Goal: Information Seeking & Learning: Learn about a topic

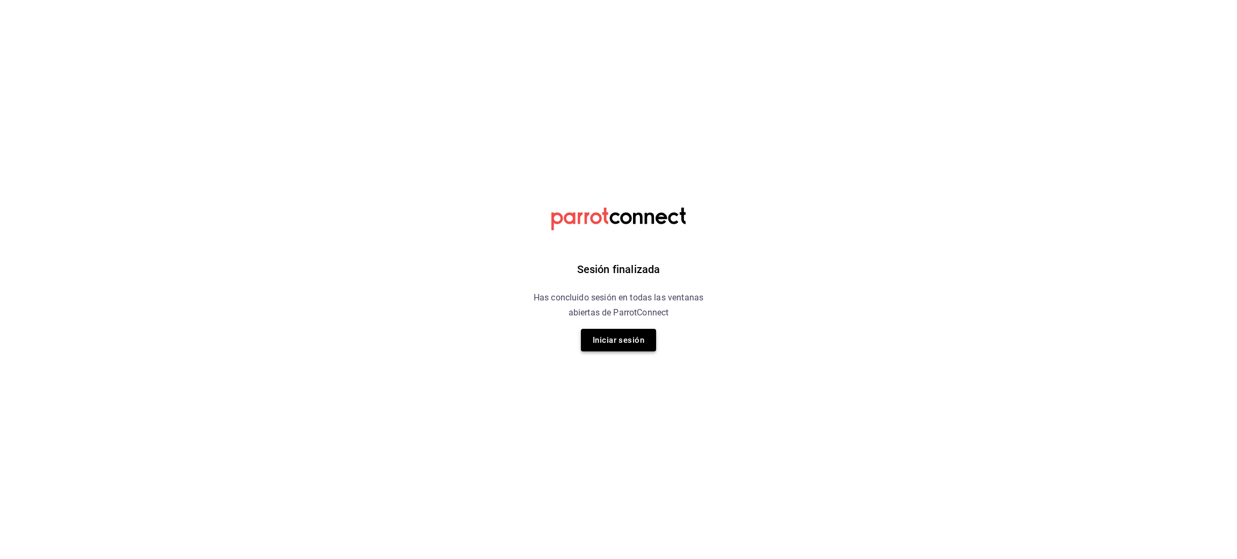
click at [620, 334] on button "Iniciar sesión" at bounding box center [618, 340] width 75 height 23
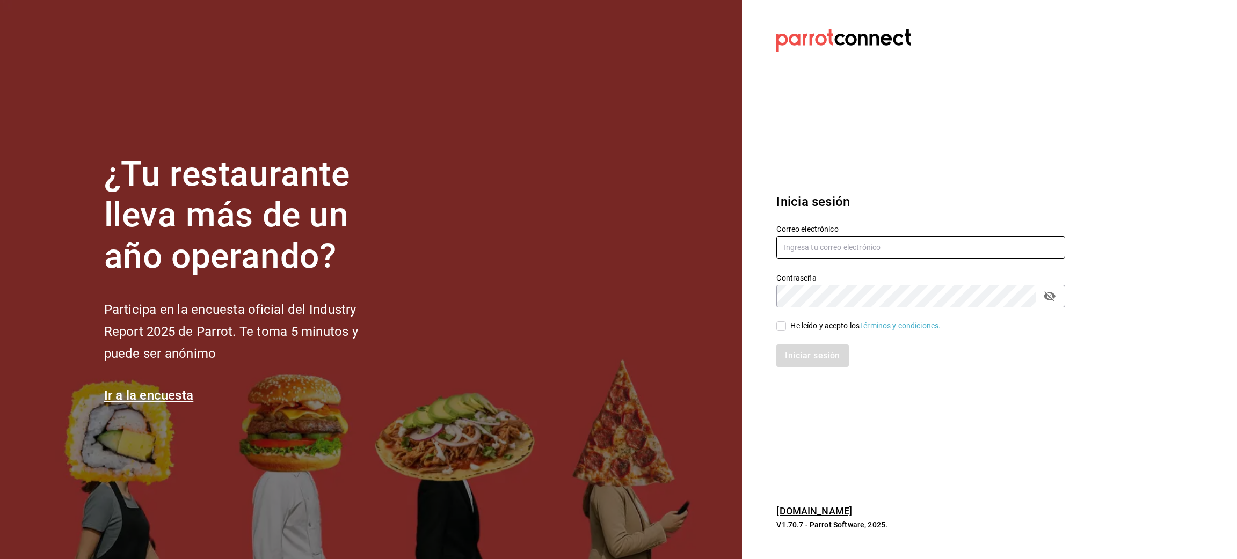
type input "[PERSON_NAME][EMAIL_ADDRESS][PERSON_NAME][DOMAIN_NAME]"
click at [780, 330] on input "He leído y acepto los Términos y condiciones." at bounding box center [781, 327] width 10 height 10
checkbox input "true"
click at [801, 354] on button "Iniciar sesión" at bounding box center [812, 356] width 73 height 23
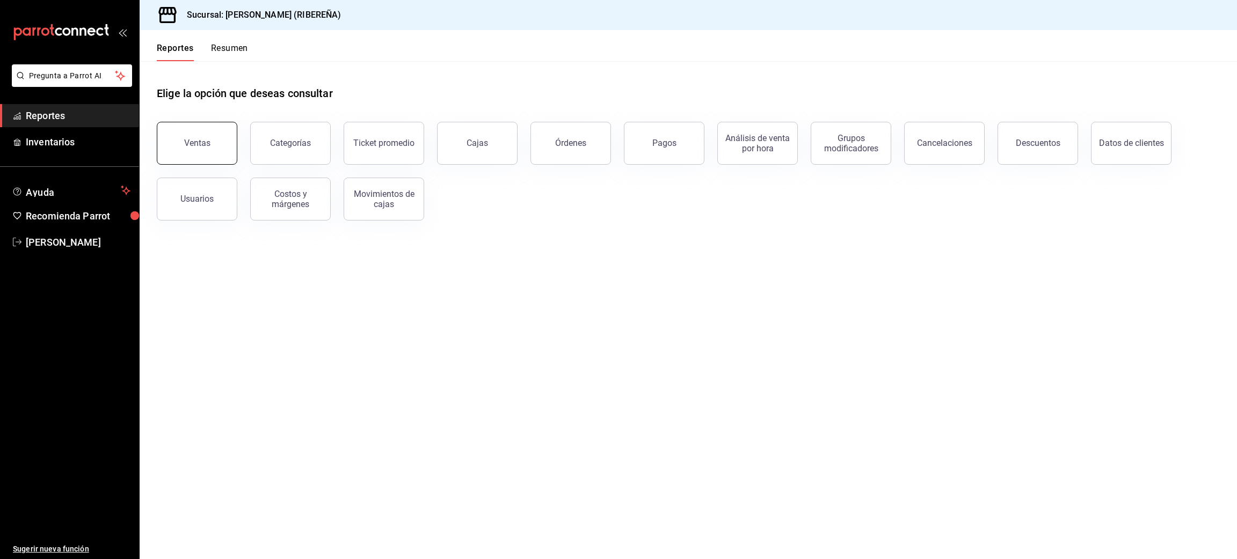
click at [212, 135] on button "Ventas" at bounding box center [197, 143] width 81 height 43
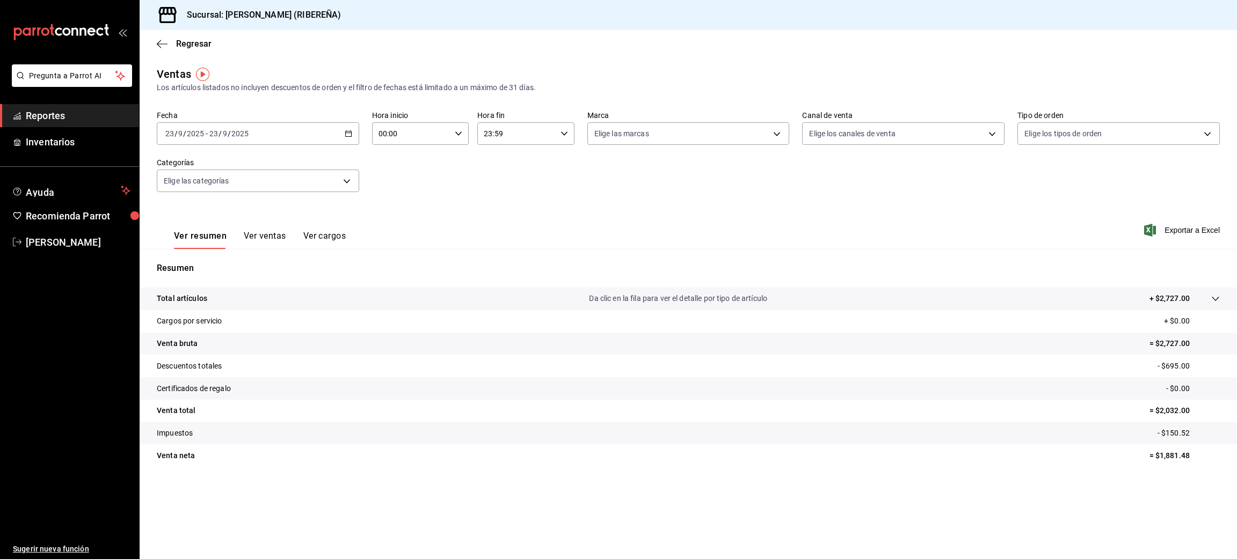
click at [252, 236] on button "Ver ventas" at bounding box center [265, 240] width 42 height 18
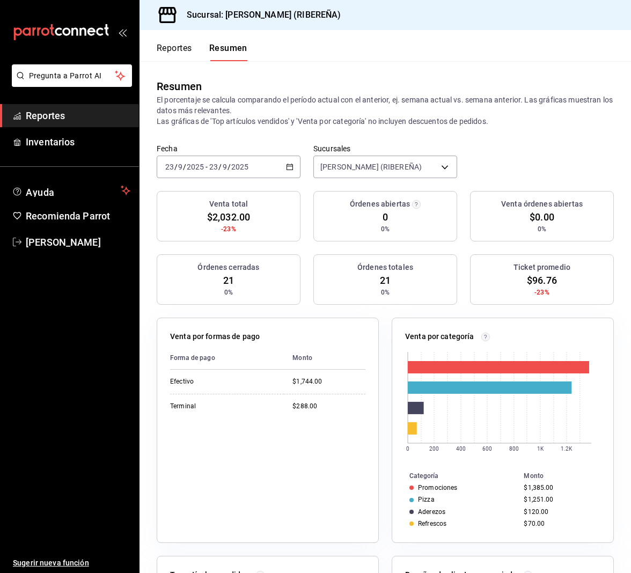
click at [175, 46] on button "Reportes" at bounding box center [174, 52] width 35 height 18
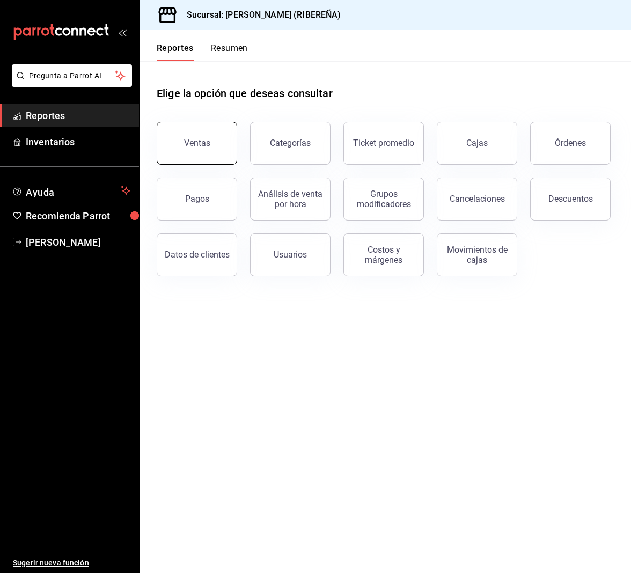
click at [172, 143] on button "Ventas" at bounding box center [197, 143] width 81 height 43
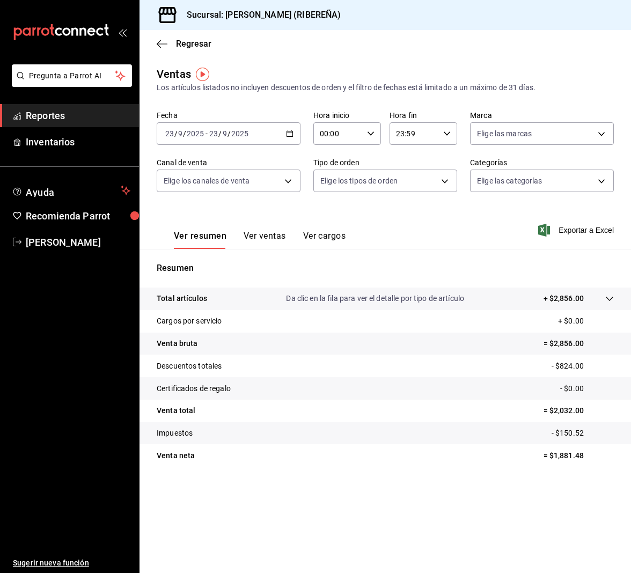
click at [265, 234] on button "Ver ventas" at bounding box center [265, 240] width 42 height 18
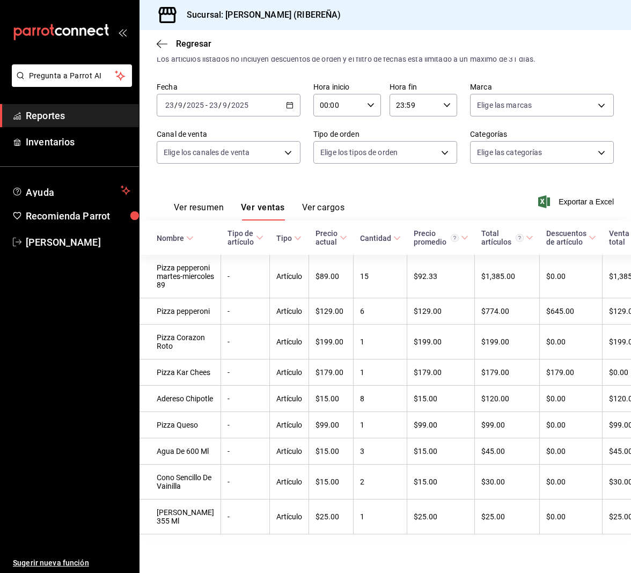
scroll to position [137, 0]
click at [179, 202] on button "Ver resumen" at bounding box center [199, 211] width 50 height 18
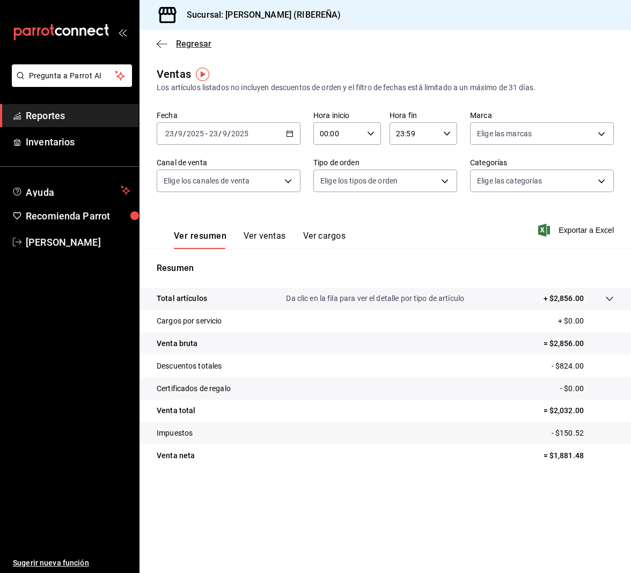
click at [164, 41] on icon "button" at bounding box center [162, 44] width 11 height 10
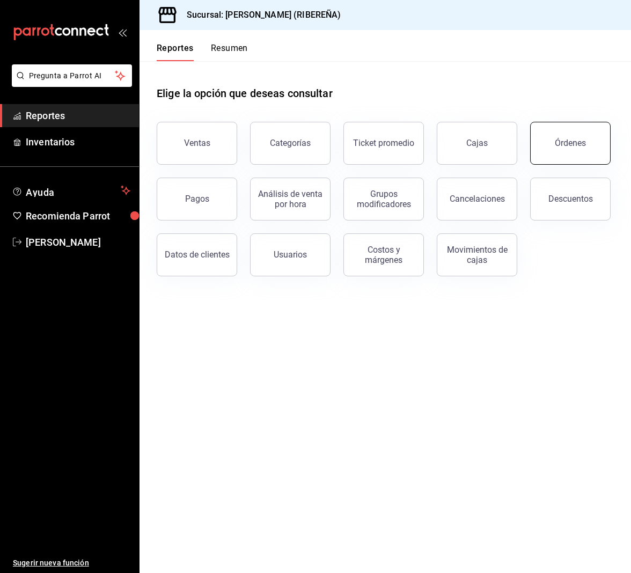
click at [563, 147] on div "Órdenes" at bounding box center [570, 143] width 31 height 10
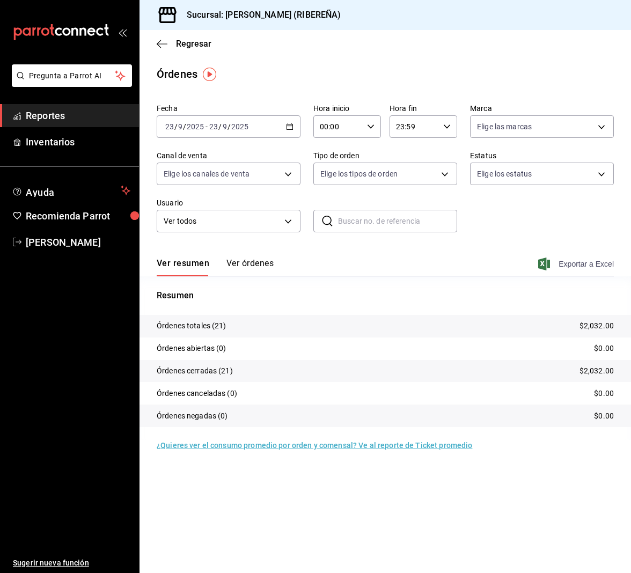
click at [589, 261] on span "Exportar a Excel" at bounding box center [578, 264] width 74 height 13
click at [289, 64] on main "Regresar Órdenes Fecha 2025-09-23 23 / 9 / 2025 - 2025-09-23 23 / 9 / 2025 Hora…" at bounding box center [386, 301] width 492 height 543
click at [165, 45] on icon "button" at bounding box center [162, 44] width 11 height 10
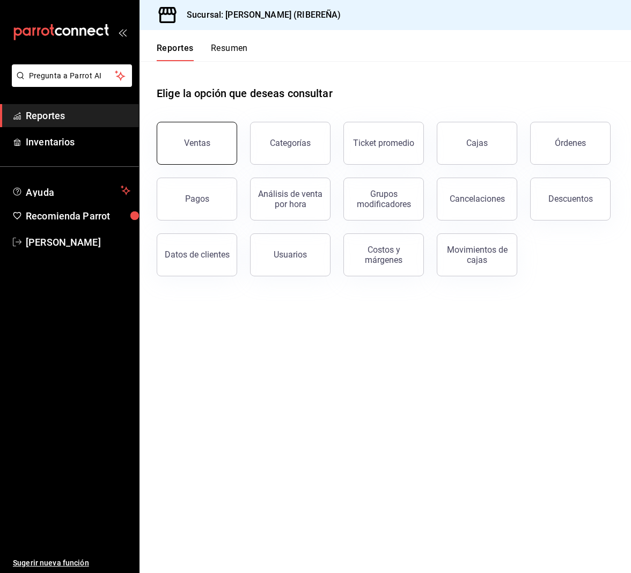
click at [198, 134] on button "Ventas" at bounding box center [197, 143] width 81 height 43
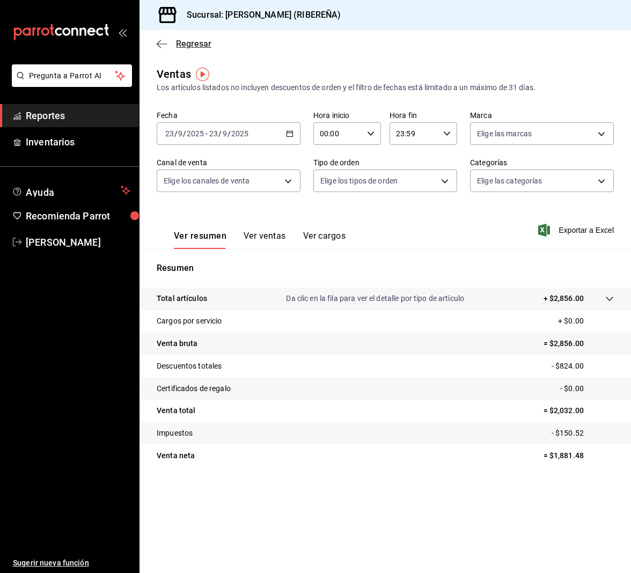
click at [159, 45] on icon "button" at bounding box center [162, 44] width 11 height 10
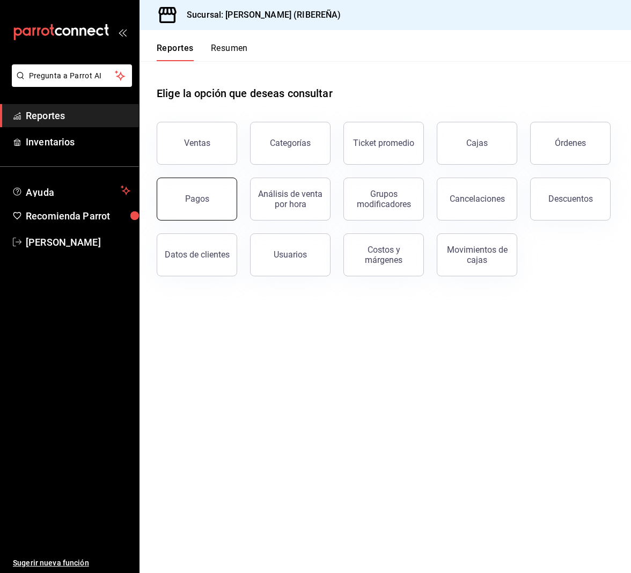
click at [214, 212] on button "Pagos" at bounding box center [197, 199] width 81 height 43
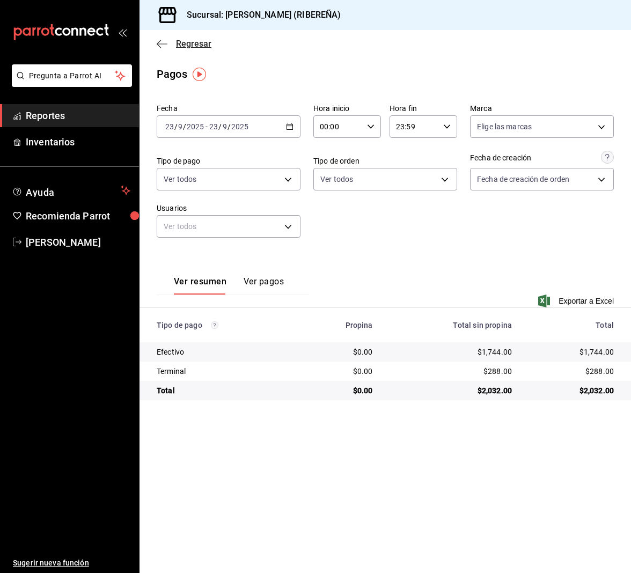
click at [163, 47] on icon "button" at bounding box center [162, 44] width 11 height 10
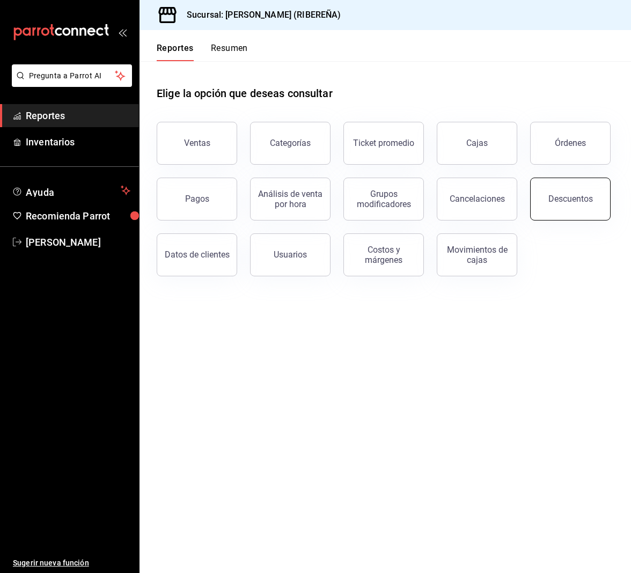
click at [545, 213] on button "Descuentos" at bounding box center [570, 199] width 81 height 43
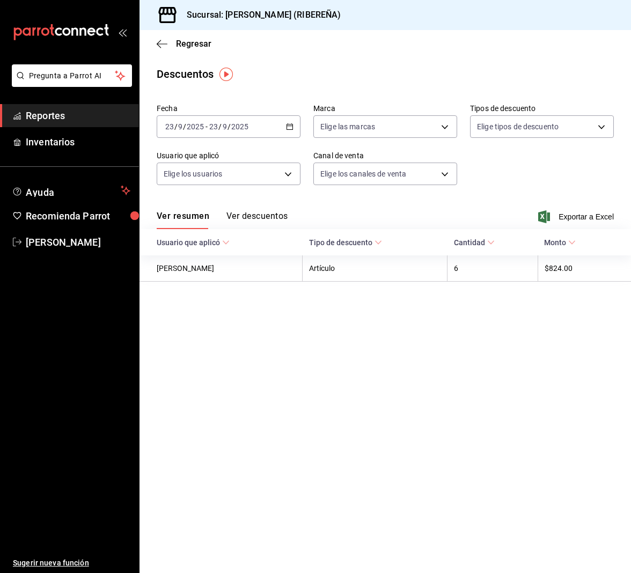
click at [250, 221] on button "Ver descuentos" at bounding box center [257, 220] width 61 height 18
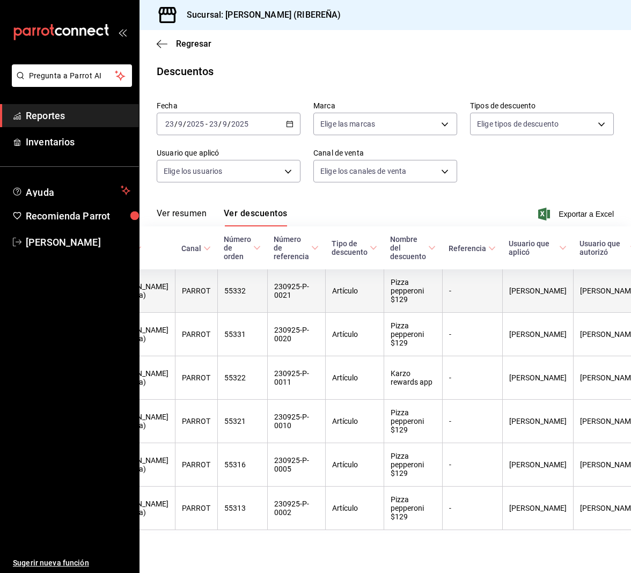
scroll to position [0, 104]
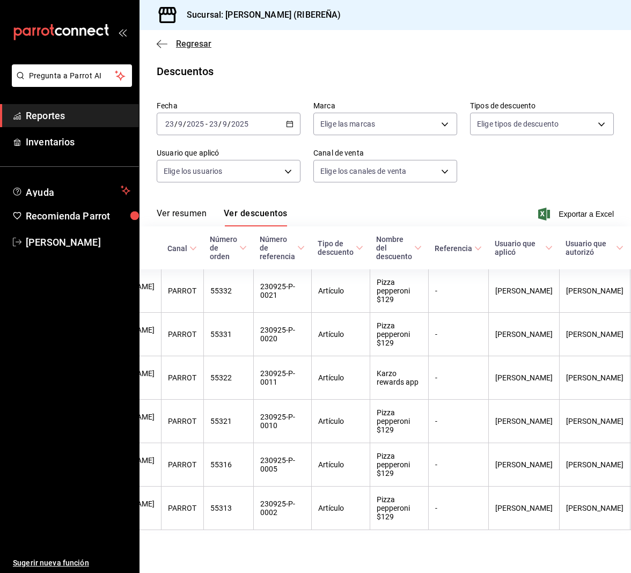
click at [160, 45] on icon "button" at bounding box center [162, 44] width 11 height 10
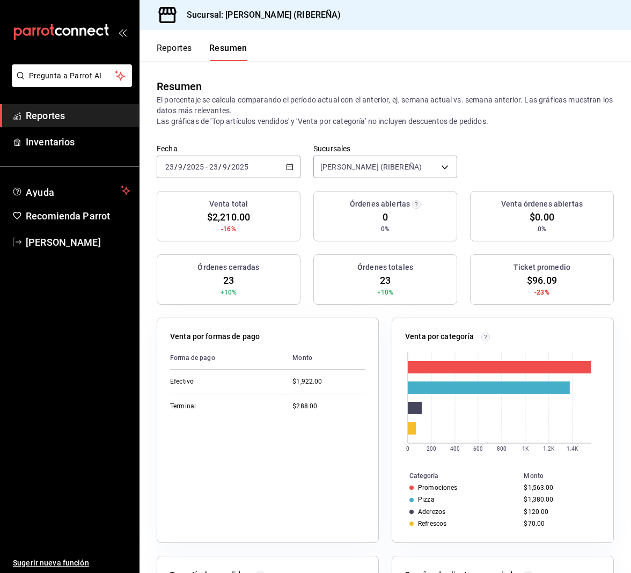
click at [174, 51] on button "Reportes" at bounding box center [174, 52] width 35 height 18
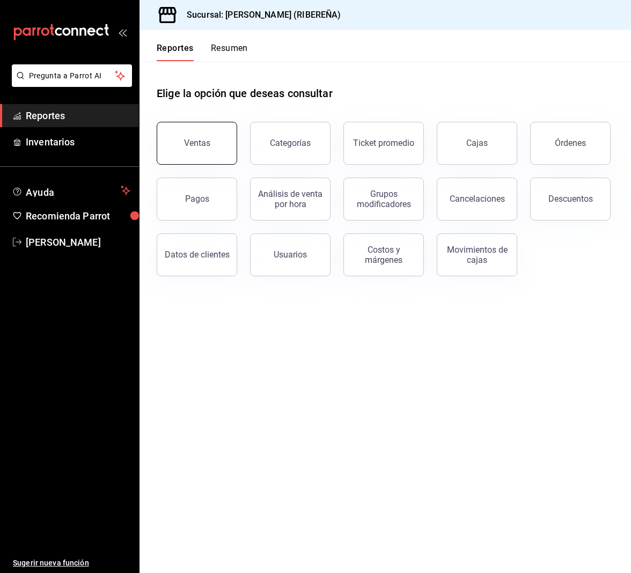
click at [208, 139] on button "Ventas" at bounding box center [197, 143] width 81 height 43
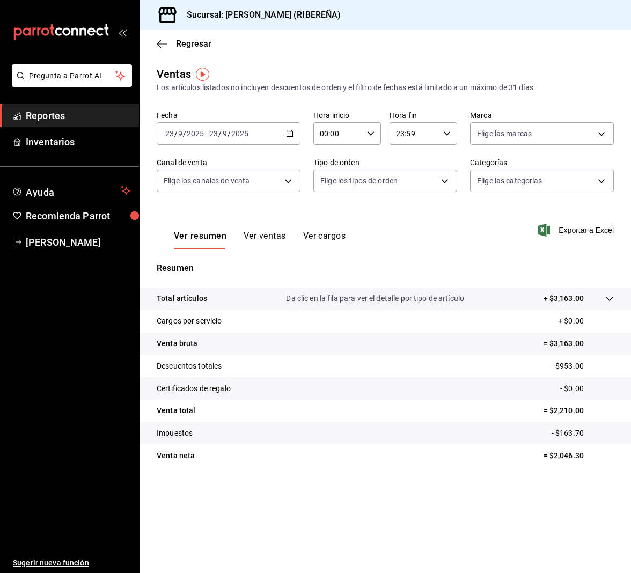
click at [270, 234] on button "Ver ventas" at bounding box center [265, 240] width 42 height 18
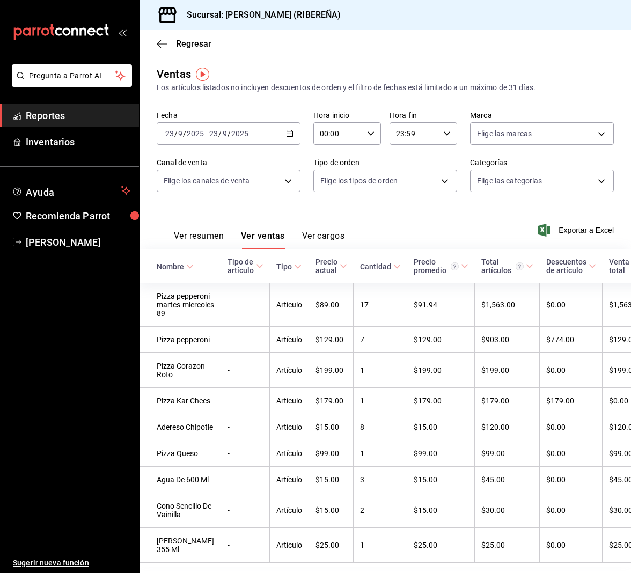
click at [209, 231] on button "Ver resumen" at bounding box center [199, 240] width 50 height 18
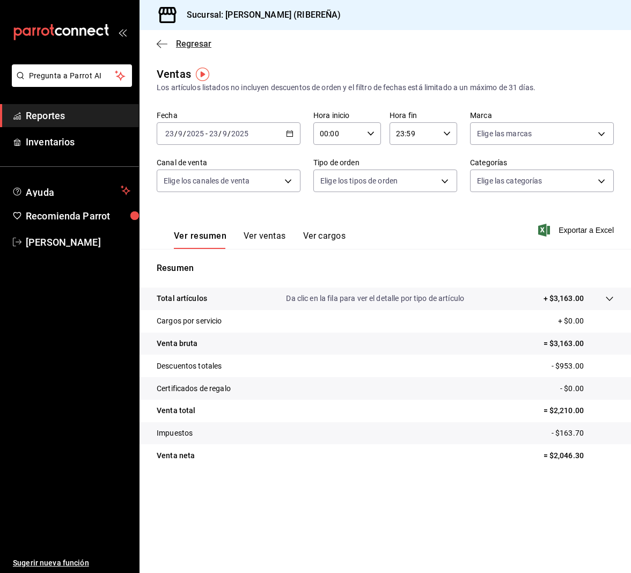
click at [164, 44] on icon "button" at bounding box center [162, 44] width 11 height 10
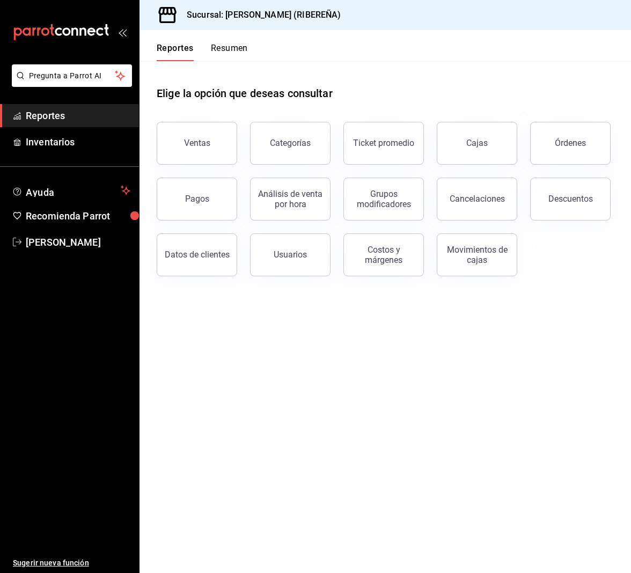
click at [236, 205] on div "Pagos" at bounding box center [190, 193] width 93 height 56
click at [224, 202] on button "Pagos" at bounding box center [197, 199] width 81 height 43
